Goal: Obtain resource: Download file/media

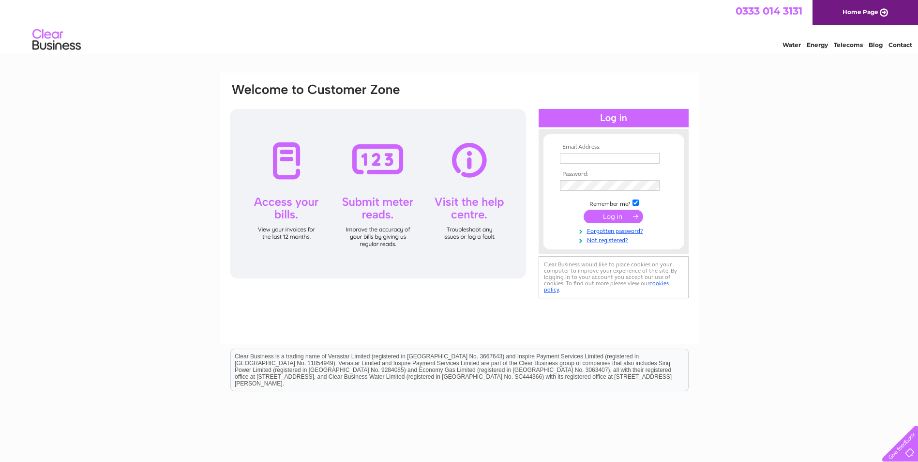
type input "stevechantler@live.com"
click at [595, 217] on input "submit" at bounding box center [614, 217] width 60 height 14
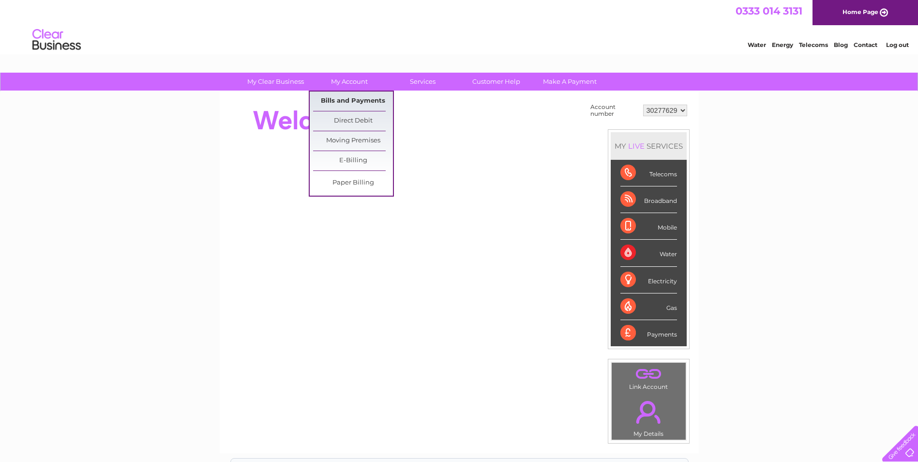
click at [345, 101] on link "Bills and Payments" at bounding box center [353, 101] width 80 height 19
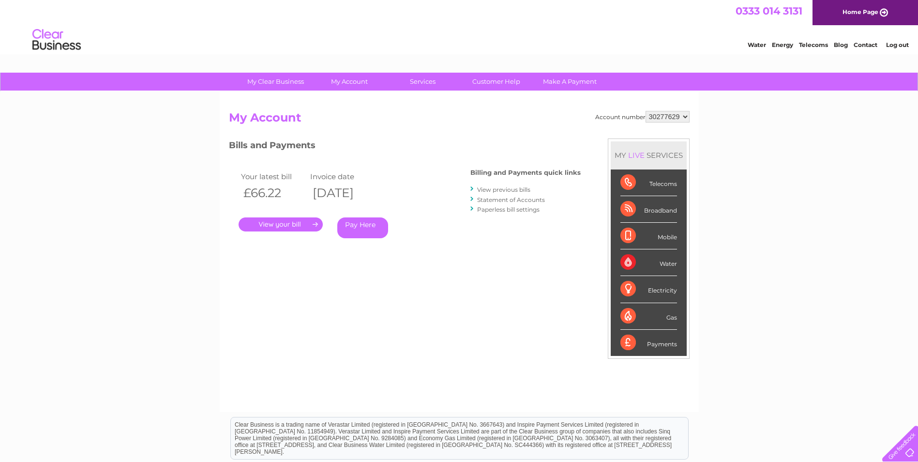
click at [495, 188] on link "View previous bills" at bounding box center [503, 189] width 53 height 7
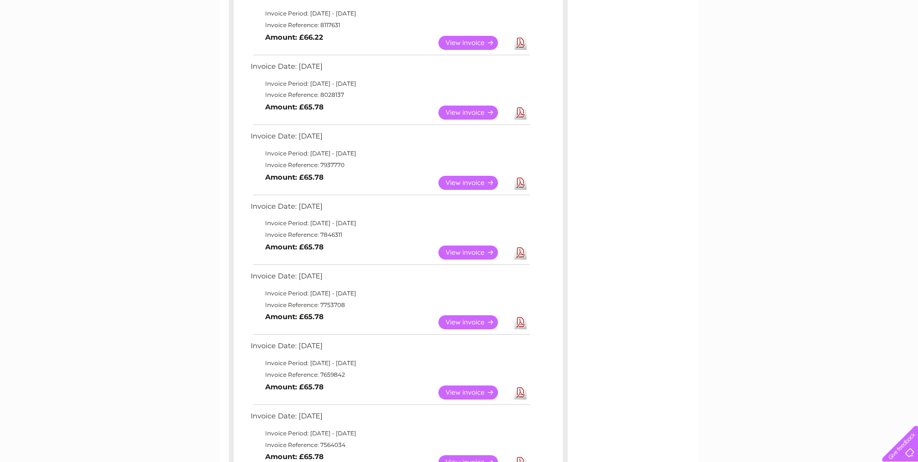
scroll to position [194, 0]
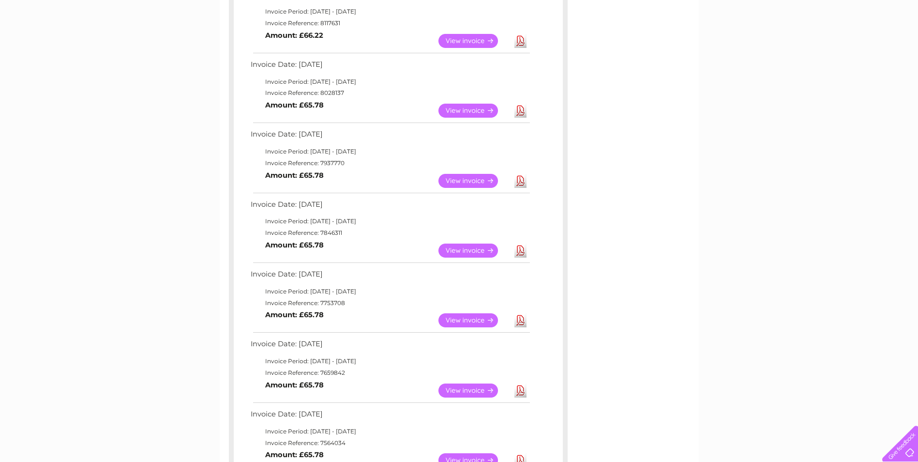
click at [474, 250] on link "View" at bounding box center [474, 251] width 71 height 14
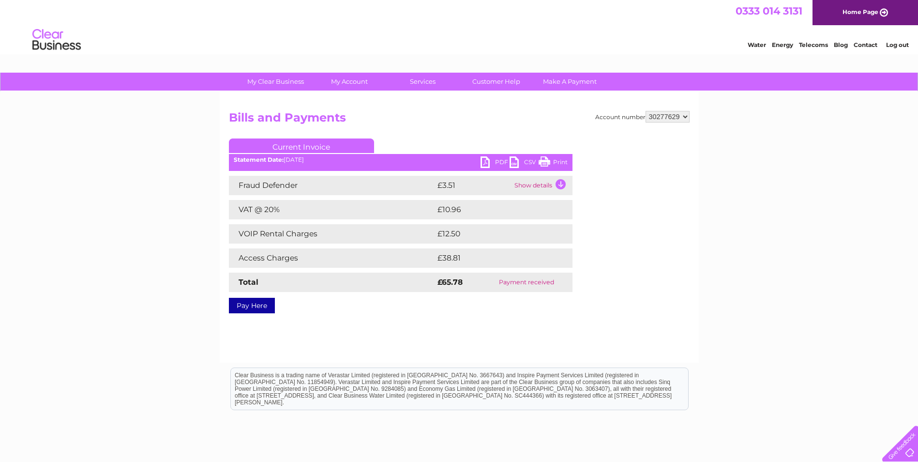
click at [490, 161] on link "PDF" at bounding box center [495, 163] width 29 height 14
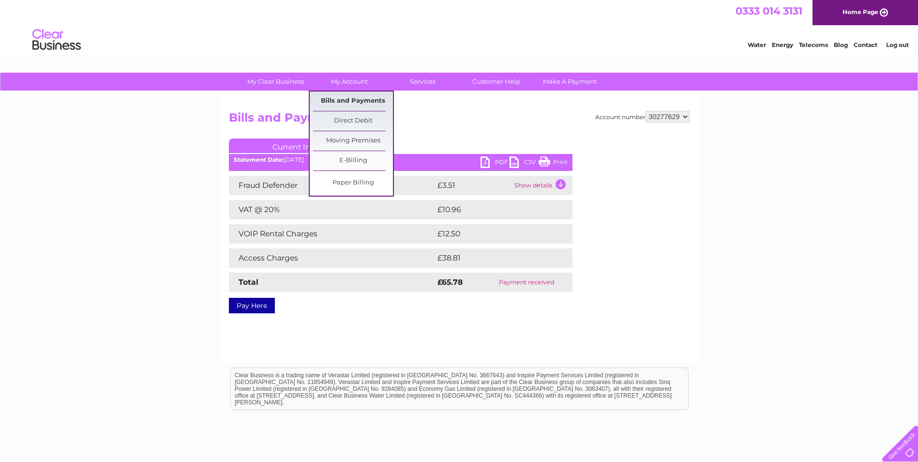
click at [351, 97] on link "Bills and Payments" at bounding box center [353, 101] width 80 height 19
click at [353, 99] on link "Bills and Payments" at bounding box center [353, 101] width 80 height 19
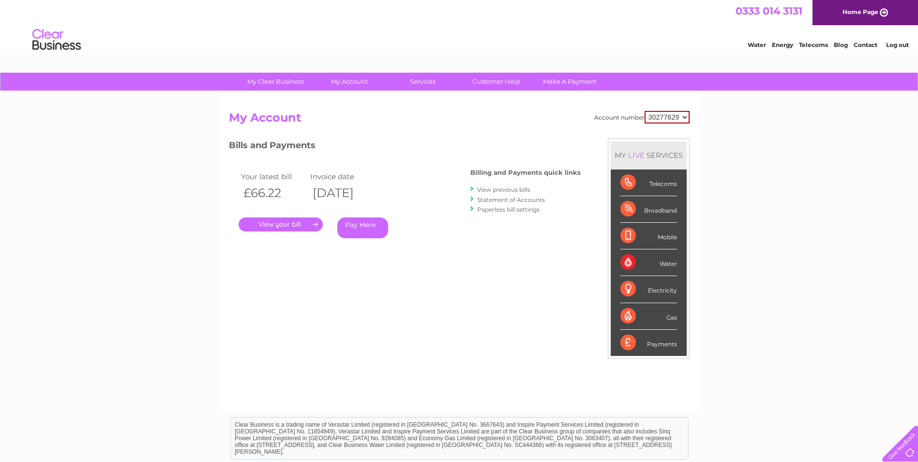
click at [530, 189] on link "View previous bills" at bounding box center [503, 189] width 53 height 7
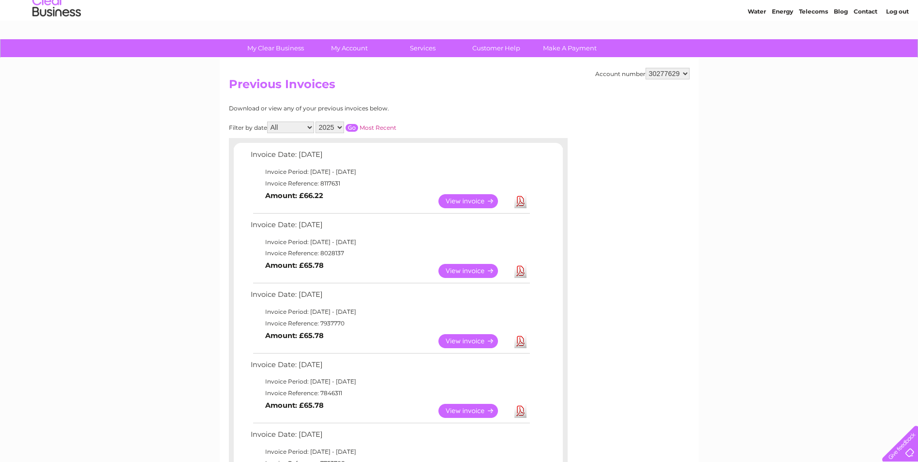
scroll to position [48, 0]
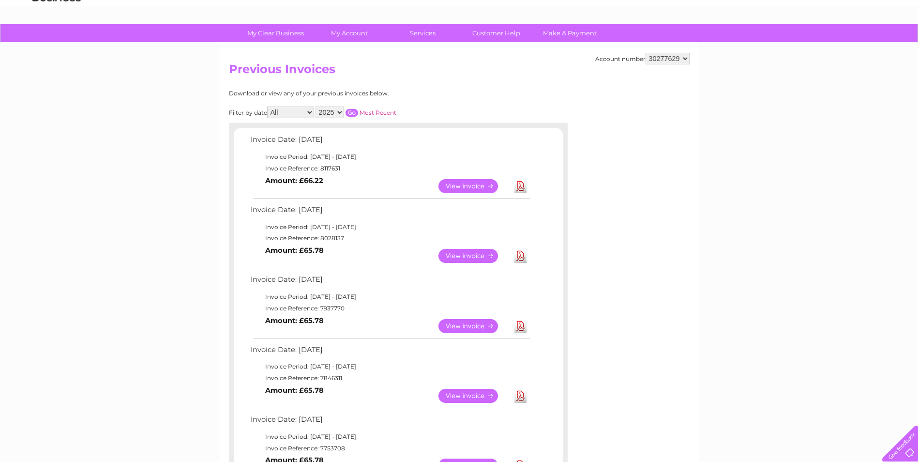
click at [476, 320] on link "View" at bounding box center [474, 326] width 71 height 14
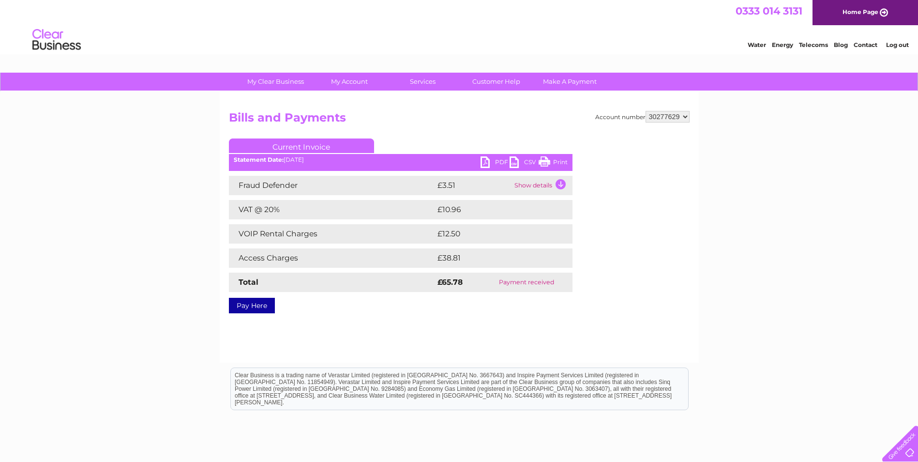
click at [497, 161] on link "PDF" at bounding box center [495, 163] width 29 height 14
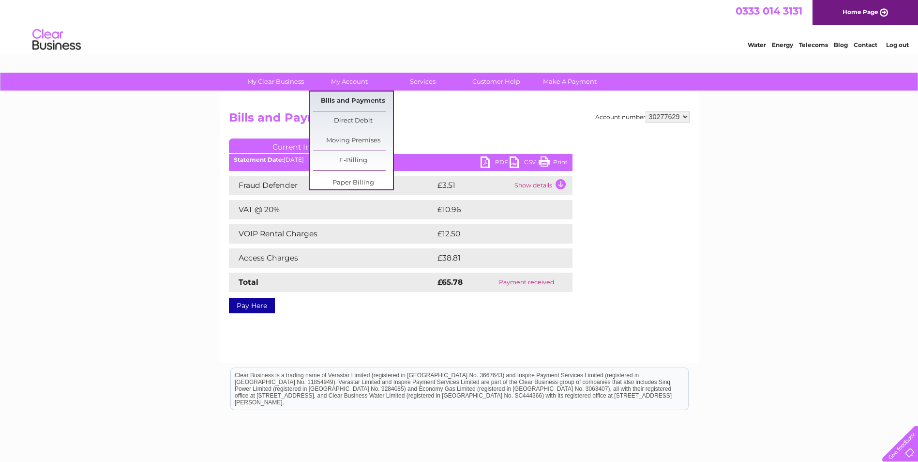
click at [341, 96] on link "Bills and Payments" at bounding box center [353, 101] width 80 height 19
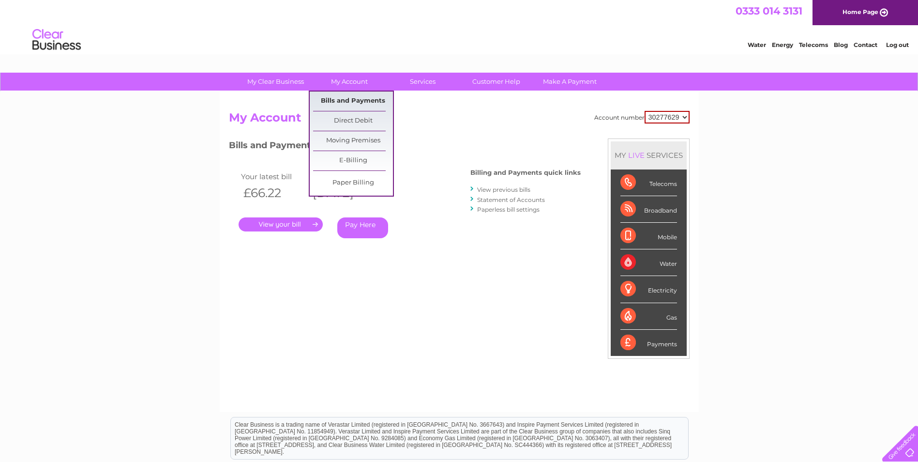
click at [352, 98] on link "Bills and Payments" at bounding box center [353, 101] width 80 height 19
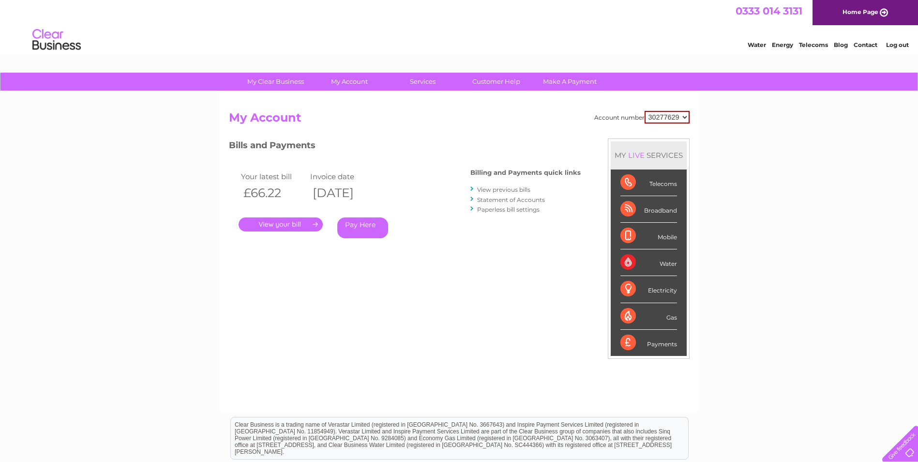
click at [516, 187] on link "View previous bills" at bounding box center [503, 189] width 53 height 7
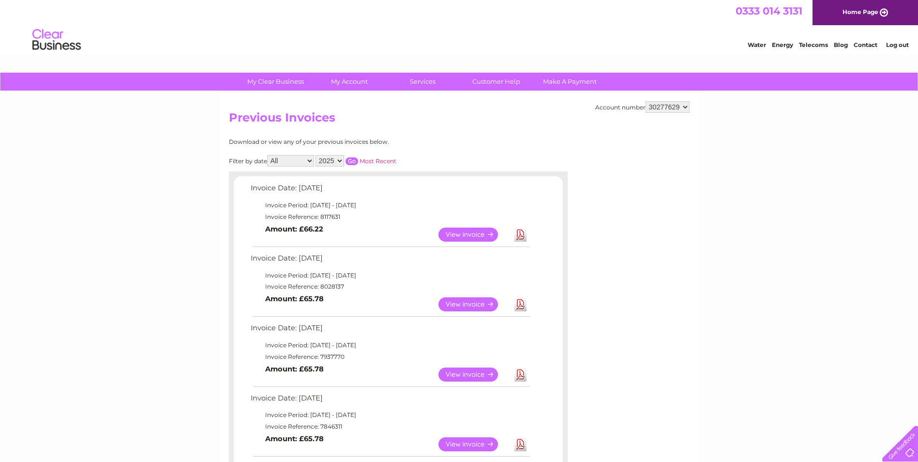
click at [481, 301] on link "View" at bounding box center [474, 304] width 71 height 14
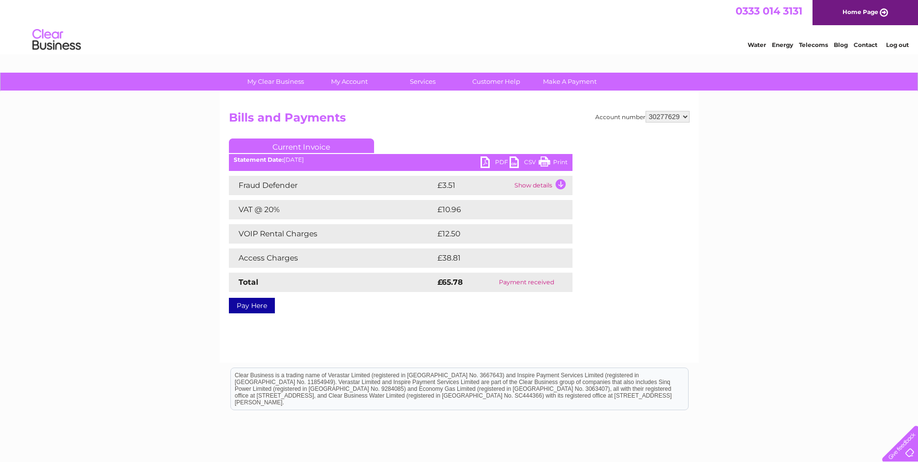
click at [496, 157] on link "PDF" at bounding box center [495, 163] width 29 height 14
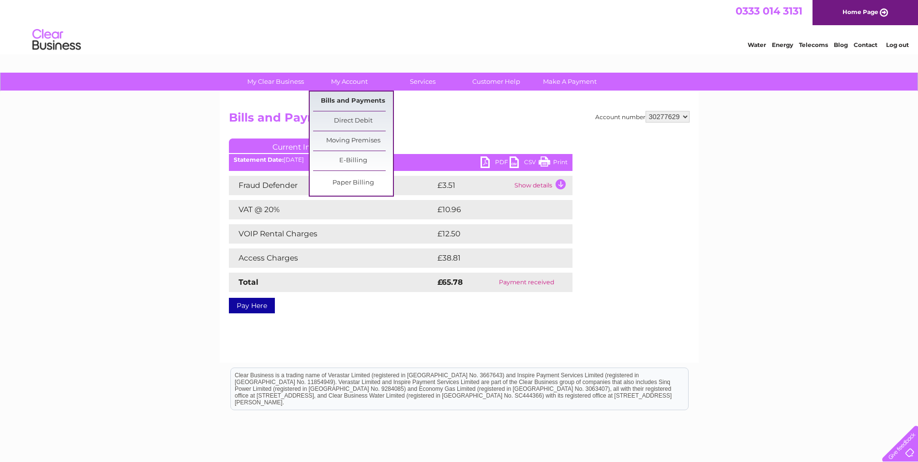
click at [354, 99] on link "Bills and Payments" at bounding box center [353, 101] width 80 height 19
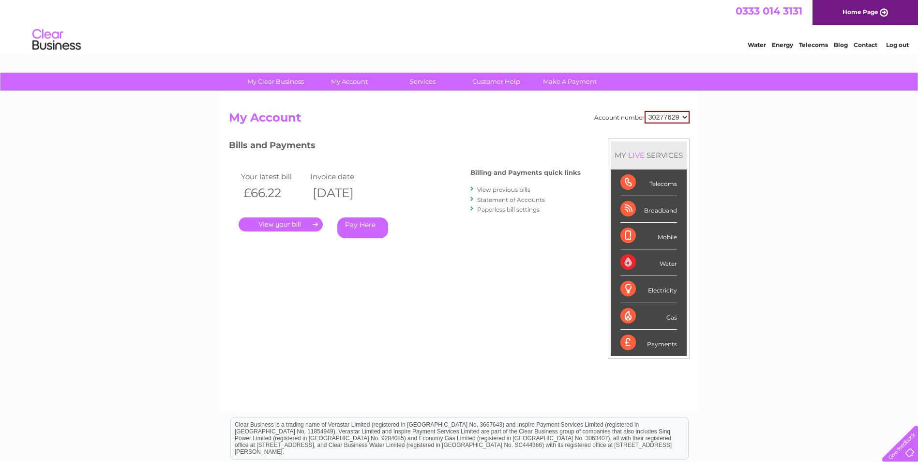
click at [520, 186] on link "View previous bills" at bounding box center [503, 189] width 53 height 7
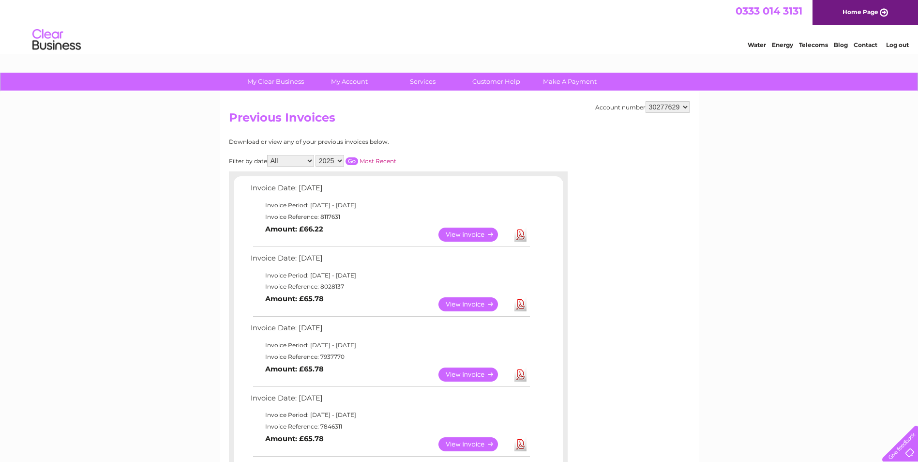
click at [460, 235] on link "View" at bounding box center [474, 235] width 71 height 14
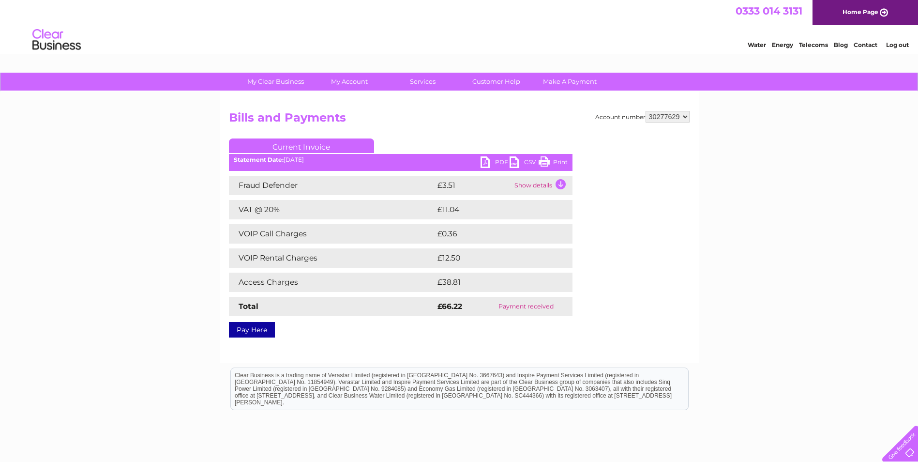
click at [501, 162] on link "PDF" at bounding box center [495, 163] width 29 height 14
